Goal: Information Seeking & Learning: Check status

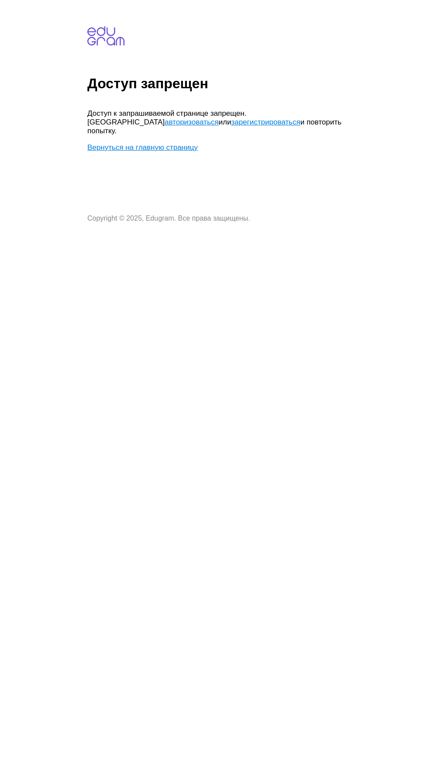
click at [165, 125] on link "авторизоваться" at bounding box center [192, 122] width 54 height 8
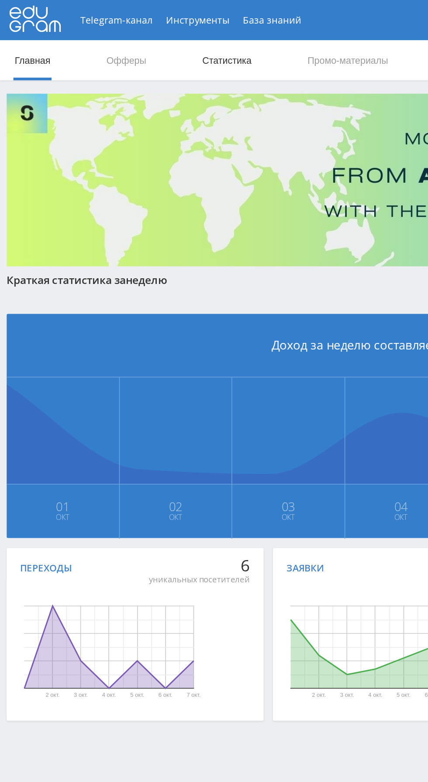
click at [159, 42] on link "Статистика" at bounding box center [148, 39] width 34 height 26
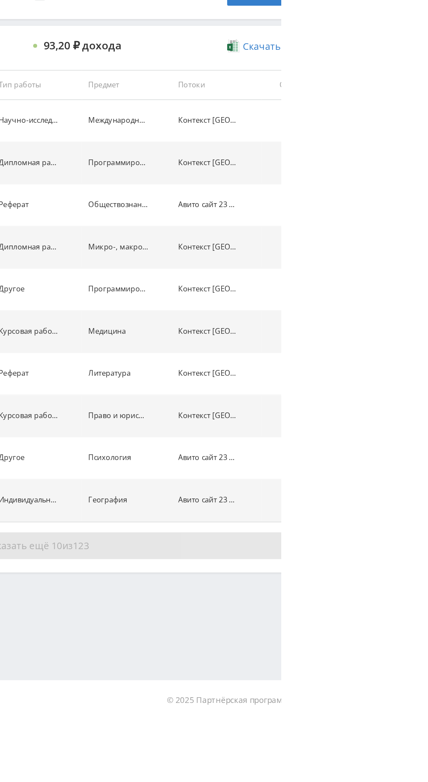
click at [421, 667] on button "Показать ещё 10 из 123" at bounding box center [262, 667] width 498 height 17
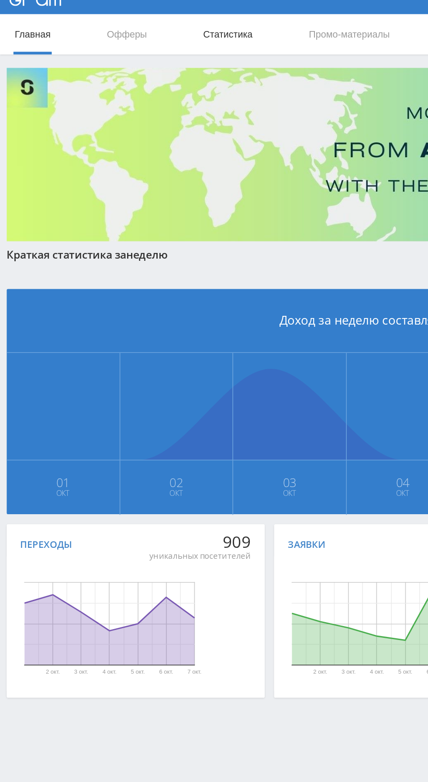
click at [152, 35] on link "Статистика" at bounding box center [148, 39] width 34 height 26
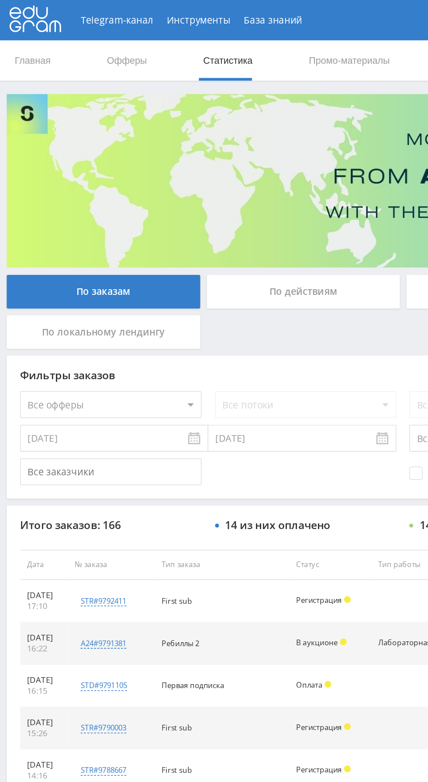
click at [105, 263] on select "Все офферы MyStylus MyStylus - Revshare Кэмп Studybay Автор24 Studybay Brazil S…" at bounding box center [72, 262] width 118 height 17
select select "1"
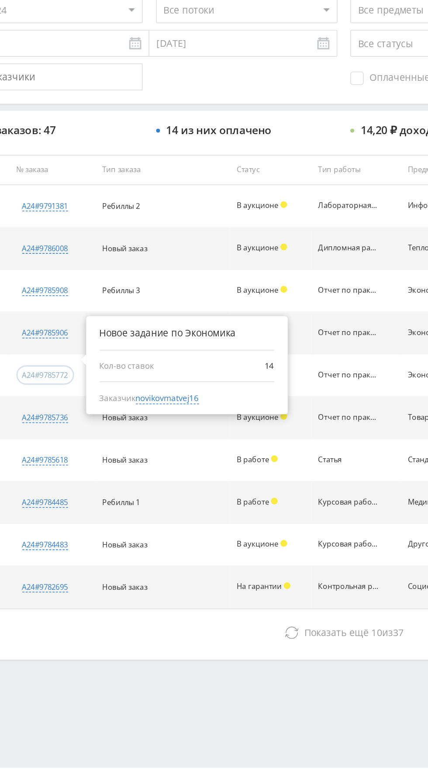
click at [82, 500] on div "a24#9785772" at bounding box center [68, 500] width 30 height 7
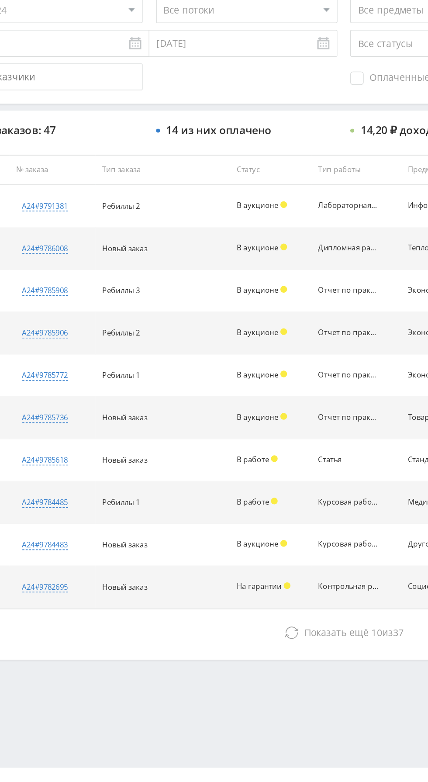
click at [71, 487] on td "a24#9785772 Новое задание по Экономика Кол-во ставок 14 Заказчик novikovmatvej16" at bounding box center [73, 501] width 56 height 28
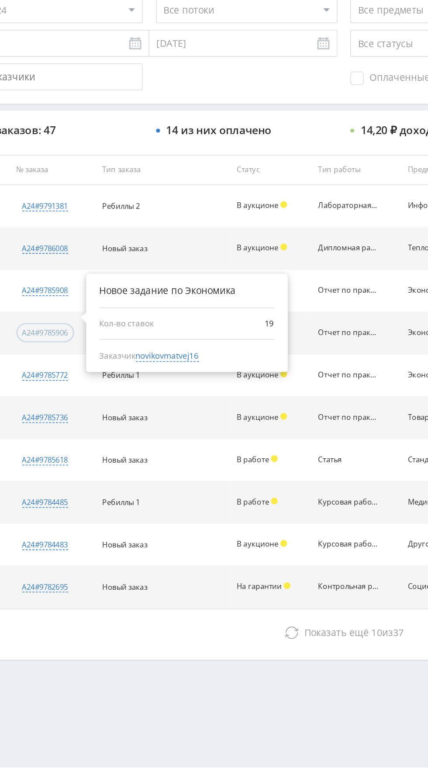
click at [80, 473] on div "a24#9785906" at bounding box center [68, 473] width 30 height 7
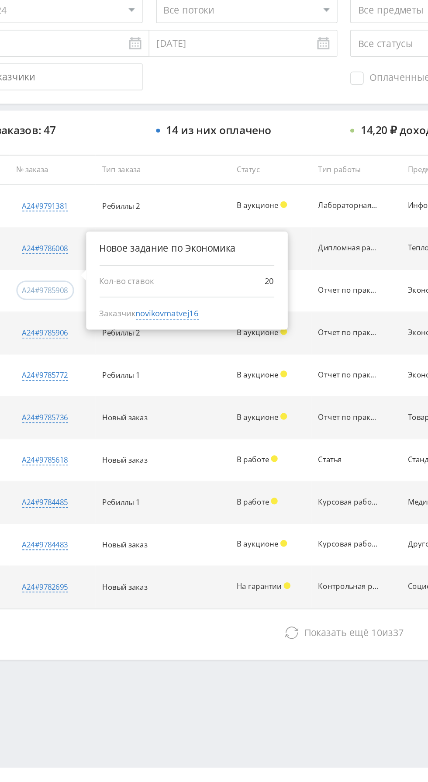
click at [72, 446] on div "a24#9785908" at bounding box center [68, 445] width 30 height 7
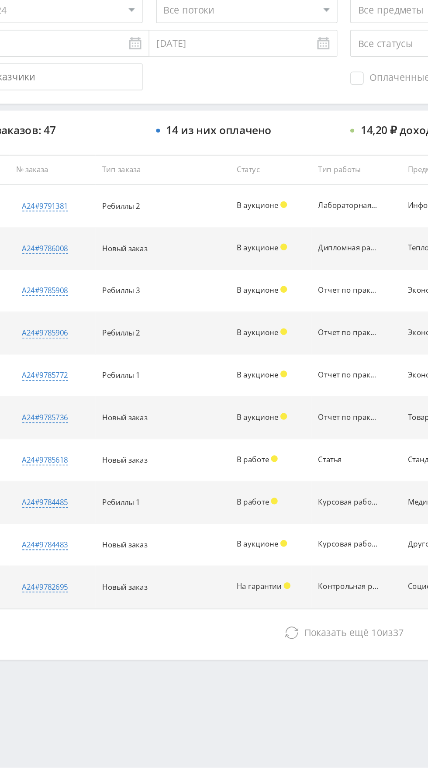
click at [271, 479] on td "Отчет по практике" at bounding box center [270, 474] width 58 height 28
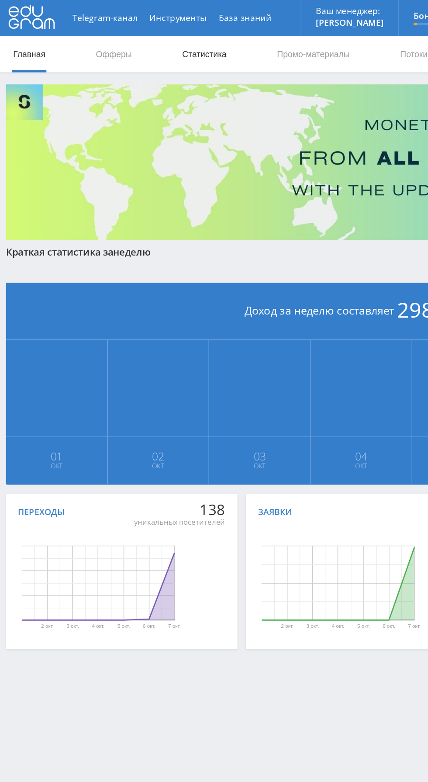
click at [151, 32] on link "Статистика" at bounding box center [148, 39] width 34 height 26
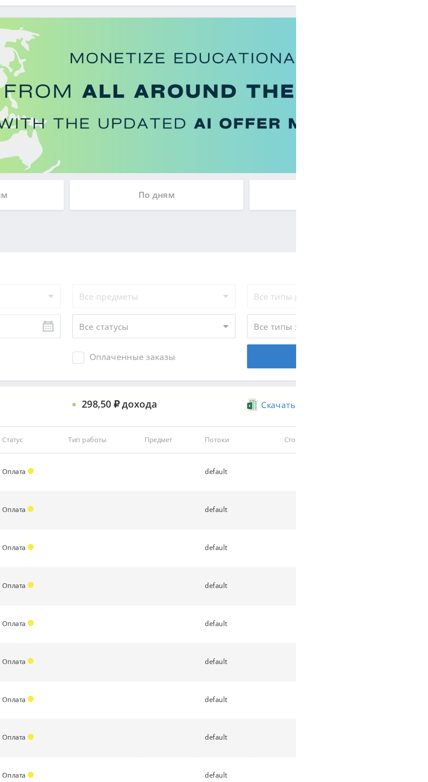
click at [357, 185] on div "По дням" at bounding box center [327, 190] width 126 height 22
click at [0, 0] on input "По дням" at bounding box center [0, 0] width 0 height 0
